Goal: Task Accomplishment & Management: Manage account settings

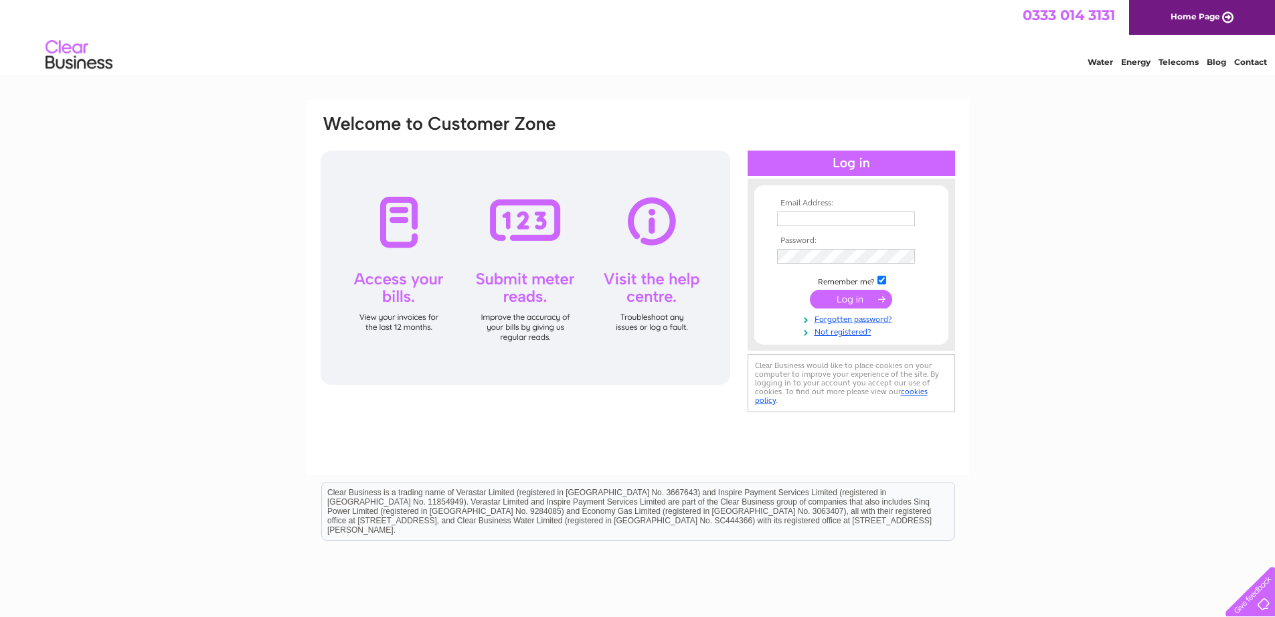
type input "mairi@mcnicols.com"
drag, startPoint x: 849, startPoint y: 291, endPoint x: 834, endPoint y: 291, distance: 14.7
click at [849, 291] on input "submit" at bounding box center [851, 299] width 82 height 19
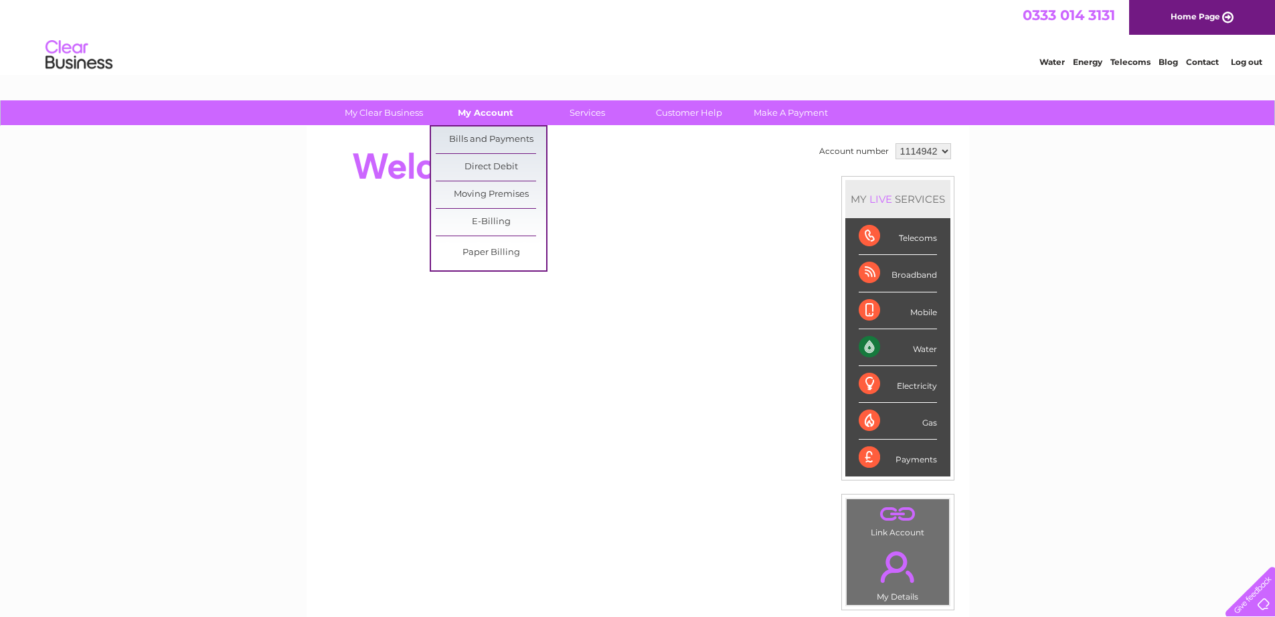
click at [492, 108] on link "My Account" at bounding box center [485, 112] width 110 height 25
drag, startPoint x: 479, startPoint y: 135, endPoint x: 465, endPoint y: 142, distance: 15.9
click at [479, 135] on link "Bills and Payments" at bounding box center [491, 140] width 110 height 27
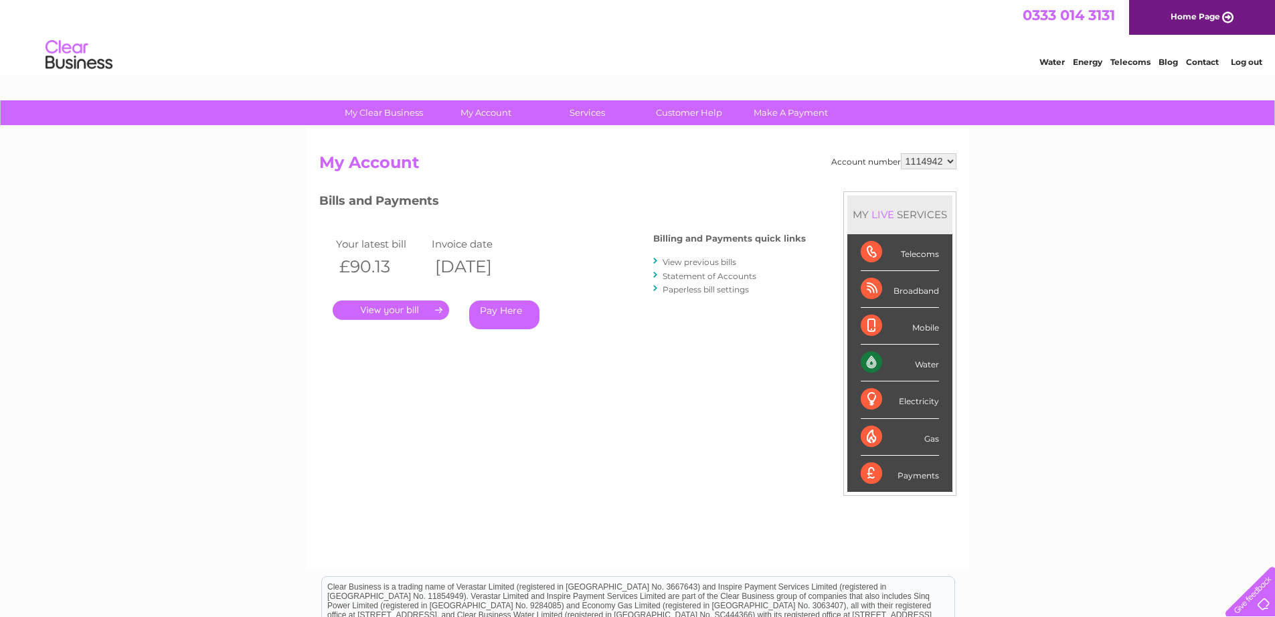
click at [383, 311] on link "." at bounding box center [391, 310] width 116 height 19
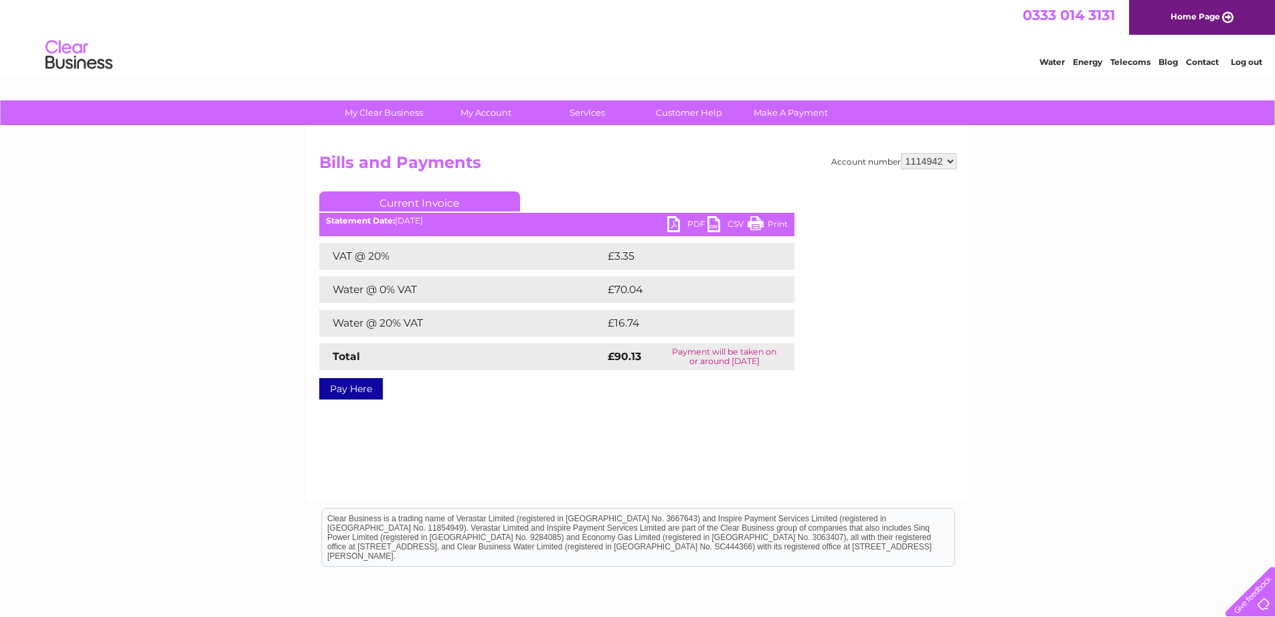
click at [688, 228] on link "PDF" at bounding box center [687, 225] width 40 height 19
